Goal: Task Accomplishment & Management: Manage account settings

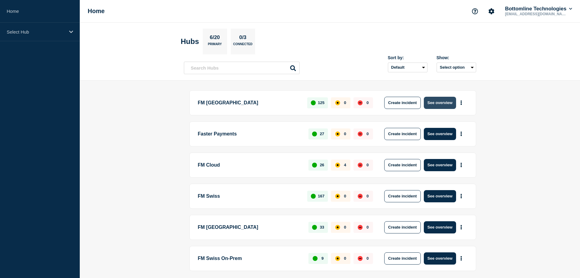
click at [449, 103] on button "See overview" at bounding box center [440, 103] width 32 height 12
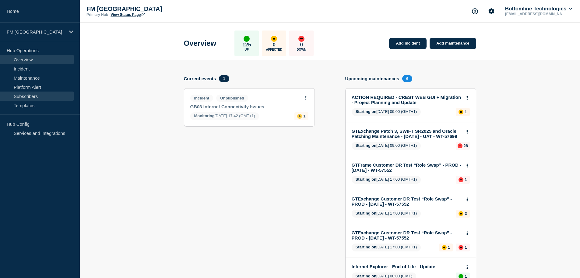
click at [31, 95] on link "Subscribers" at bounding box center [37, 95] width 74 height 9
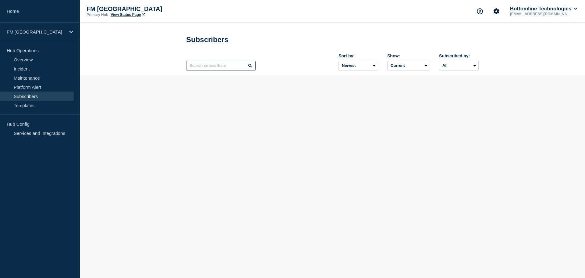
click at [233, 69] on input "text" at bounding box center [220, 66] width 69 height 10
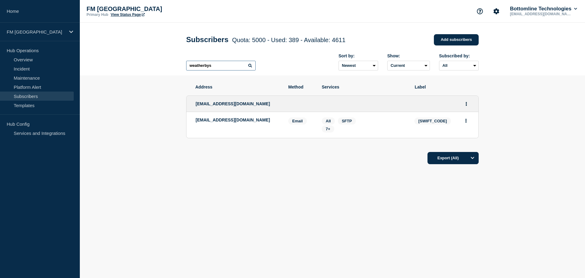
type input "weatherbys"
click at [329, 131] on span "7+" at bounding box center [328, 128] width 5 height 5
